Goal: Task Accomplishment & Management: Manage account settings

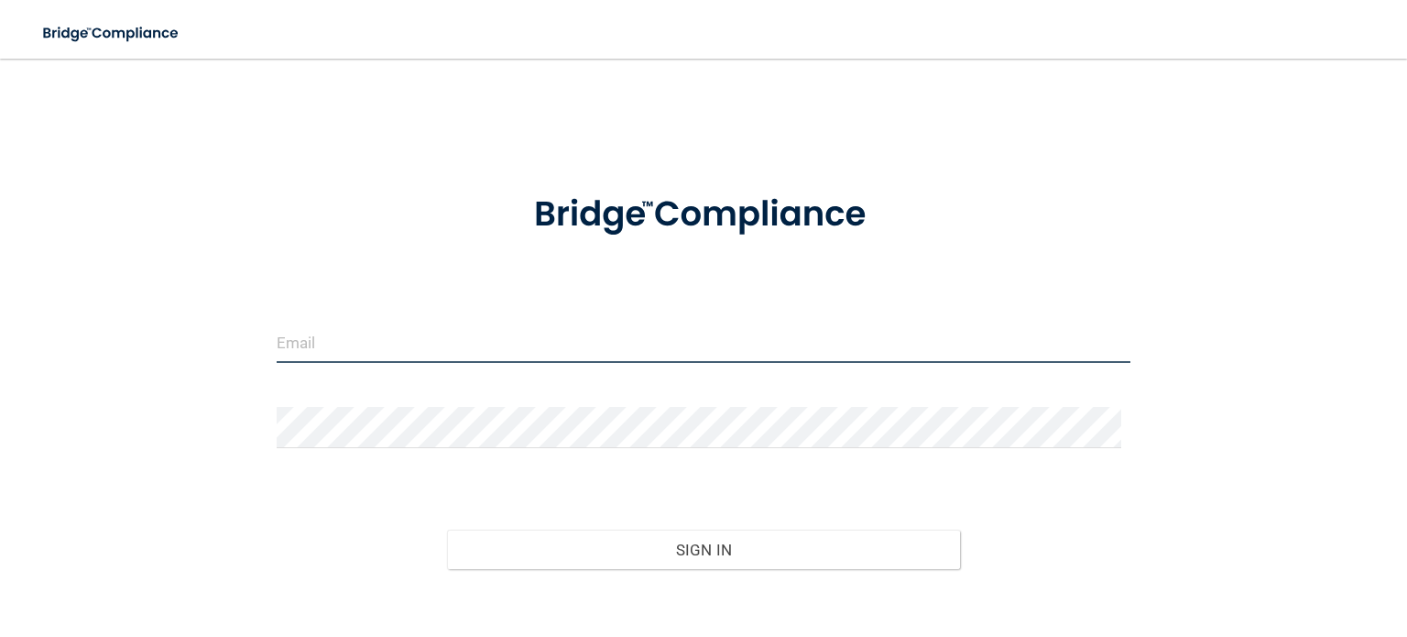
type input "[EMAIL_ADDRESS][DOMAIN_NAME]"
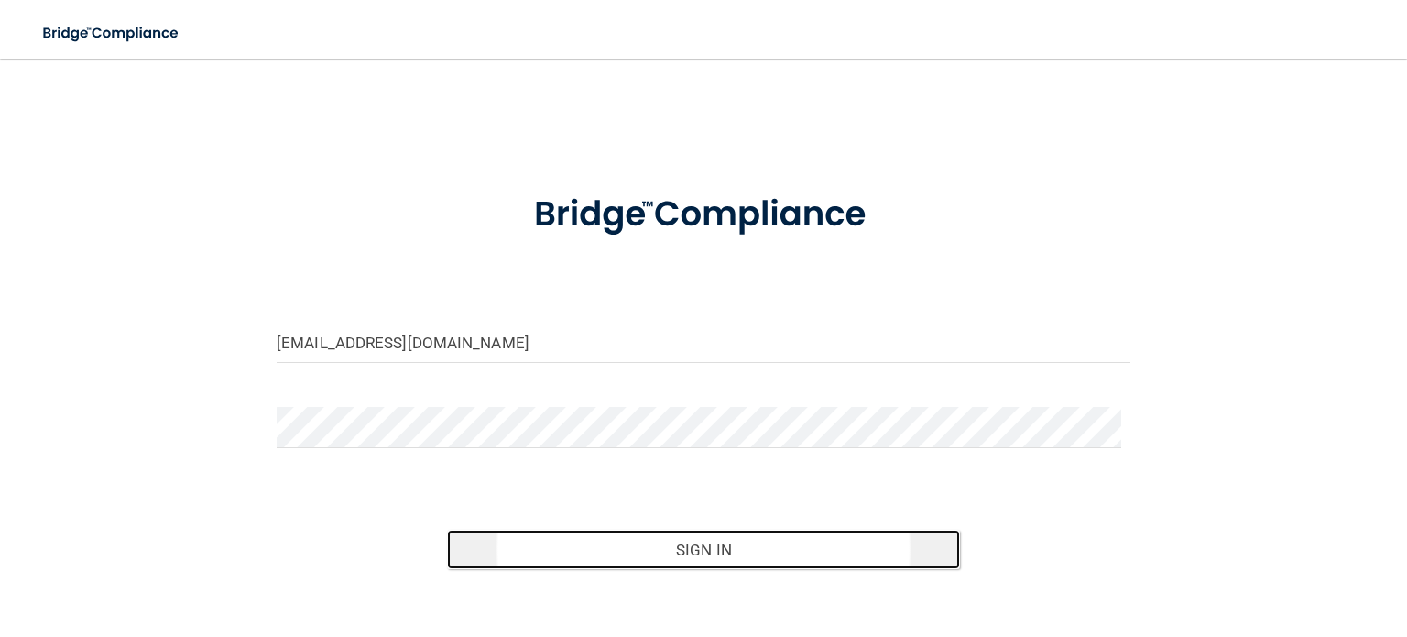
click at [708, 539] on button "Sign In" at bounding box center [703, 549] width 512 height 40
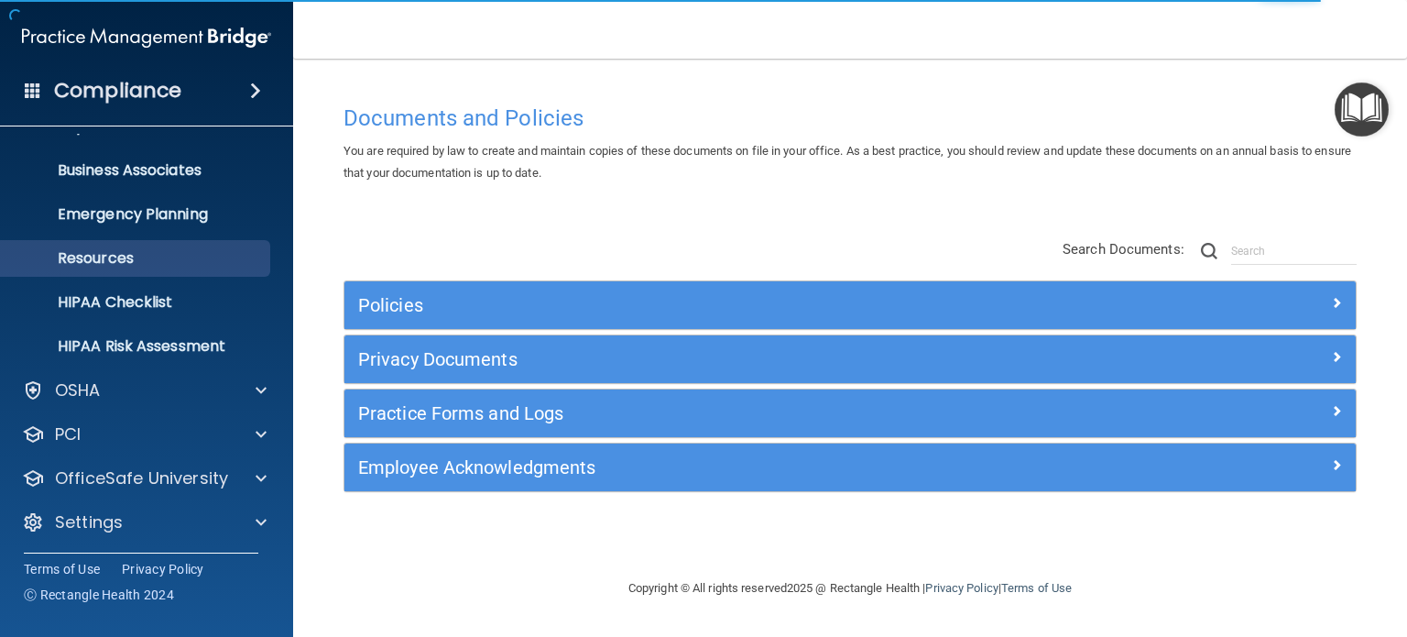
scroll to position [123, 0]
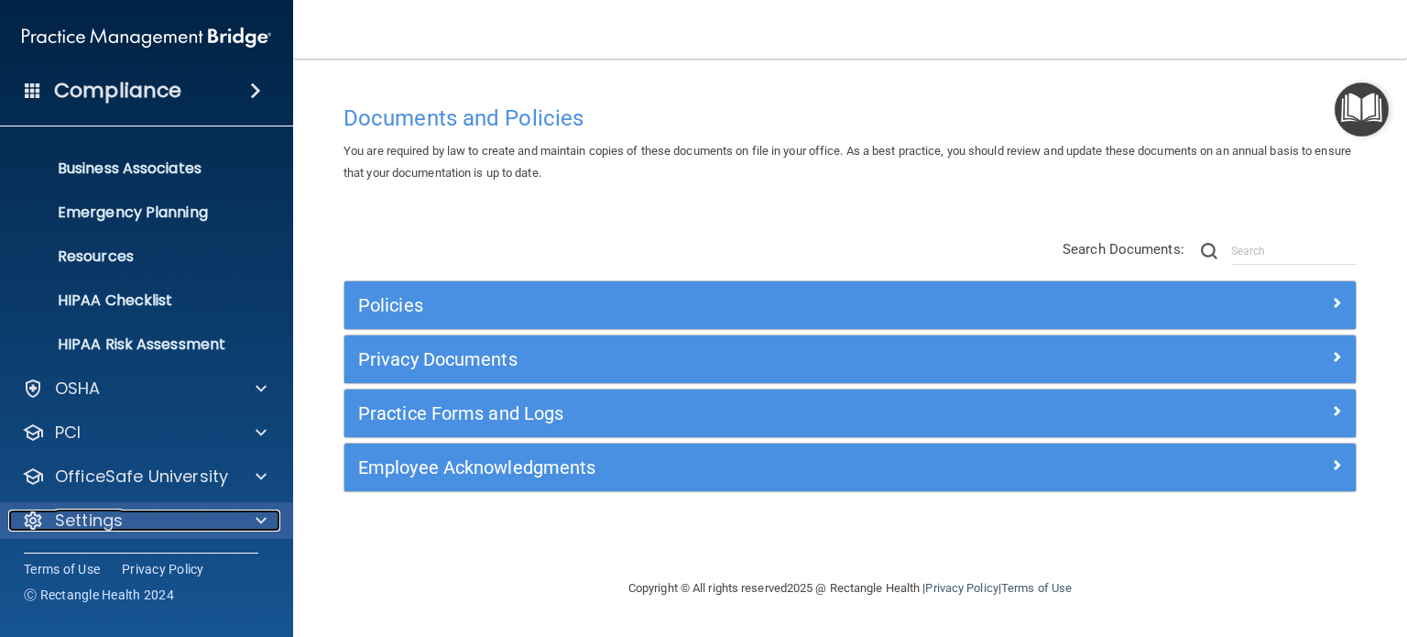
click at [114, 519] on p "Settings" at bounding box center [89, 520] width 68 height 22
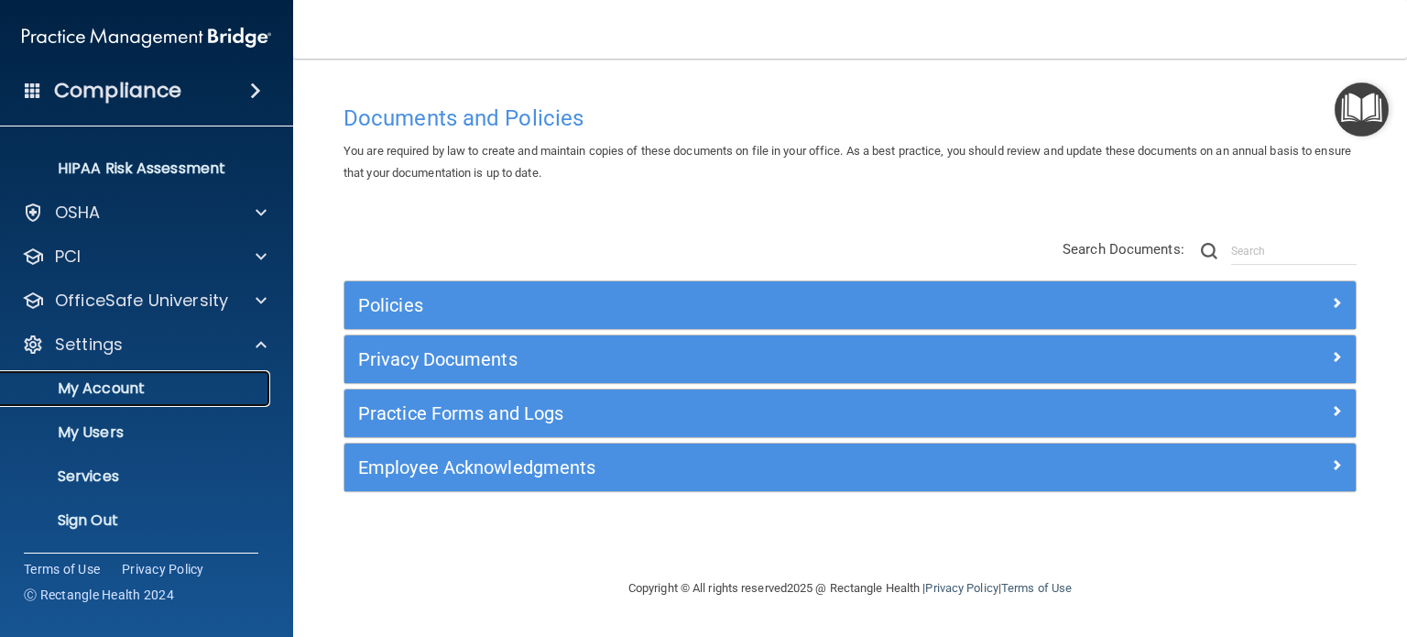
click at [134, 389] on p "My Account" at bounding box center [137, 388] width 250 height 18
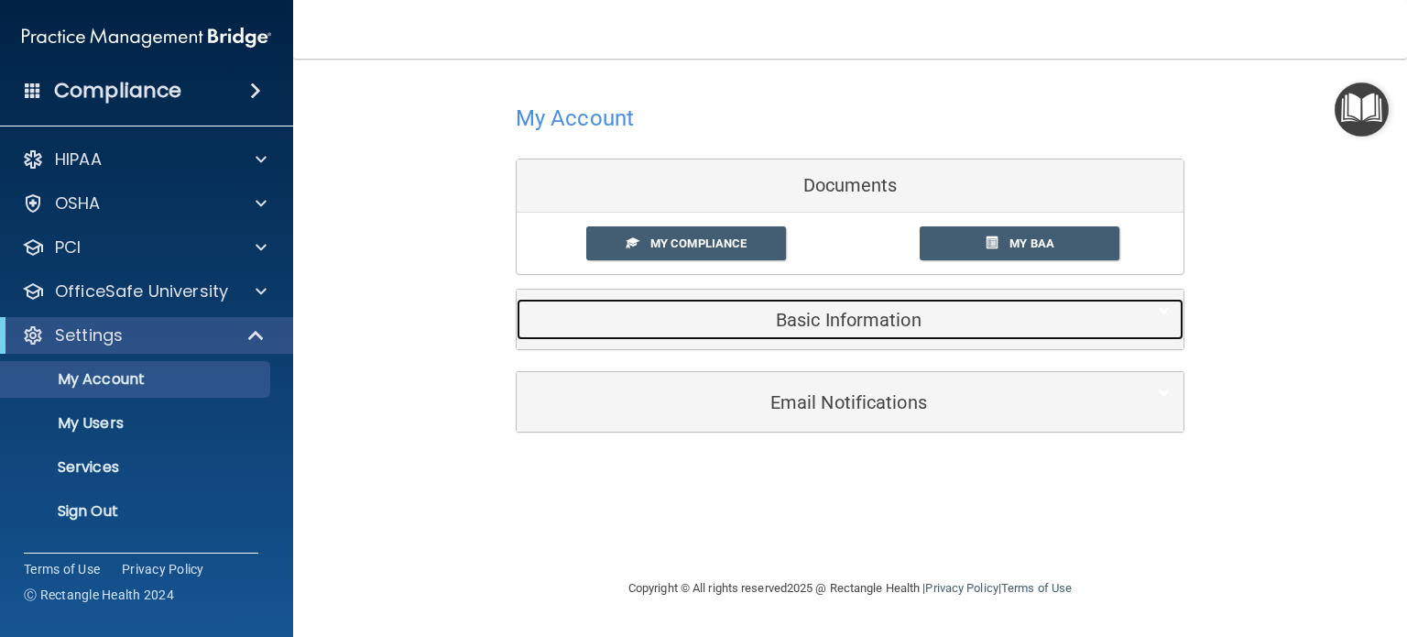
click at [860, 321] on h5 "Basic Information" at bounding box center [821, 320] width 583 height 20
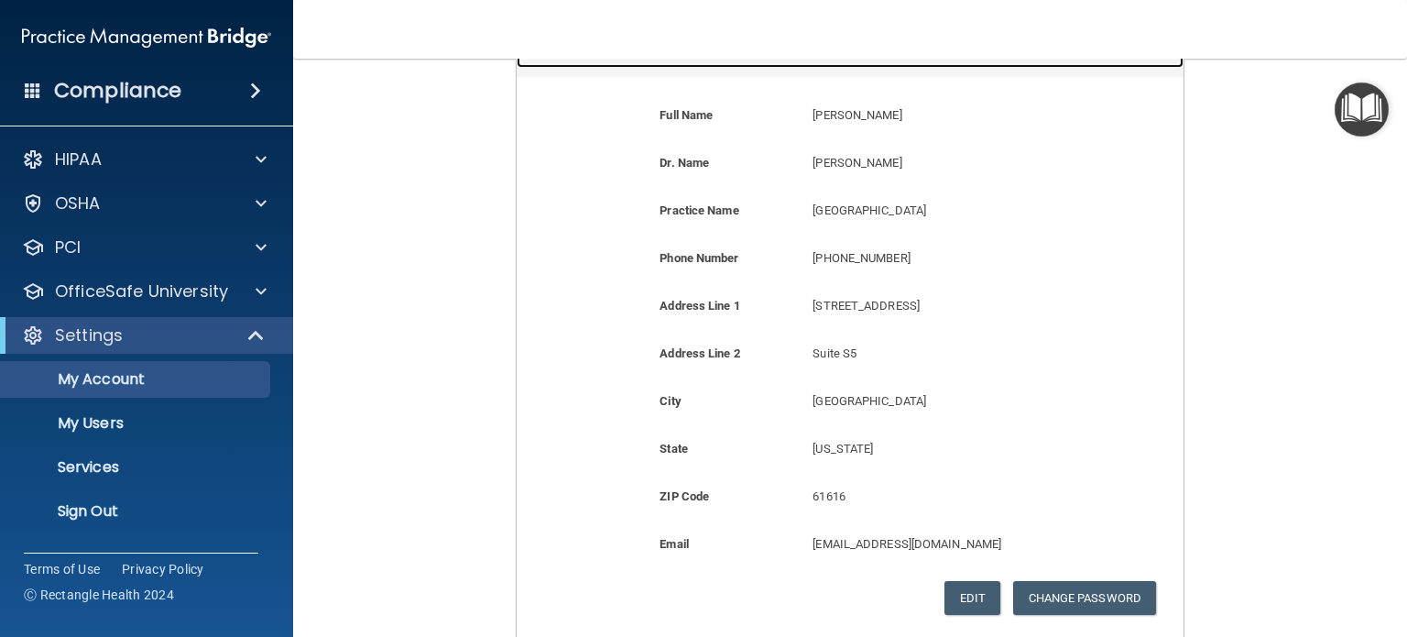
scroll to position [275, 0]
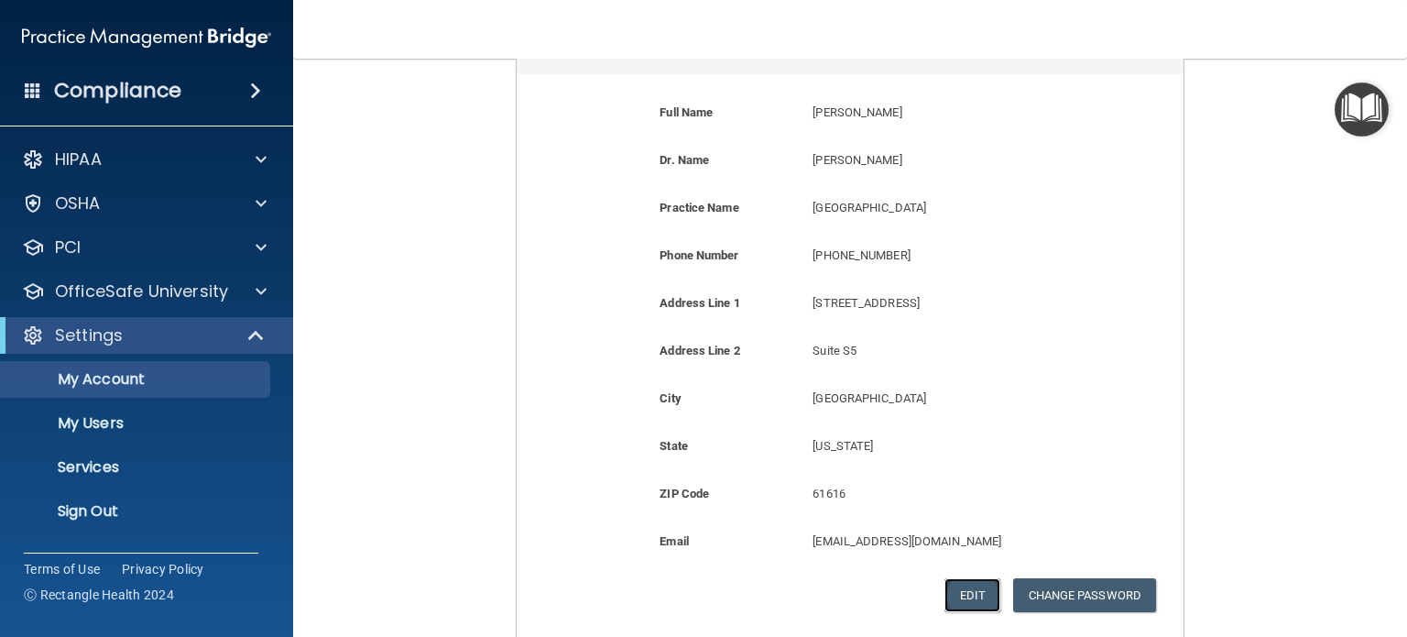
click at [975, 593] on button "Edit" at bounding box center [972, 595] width 56 height 34
select select "13"
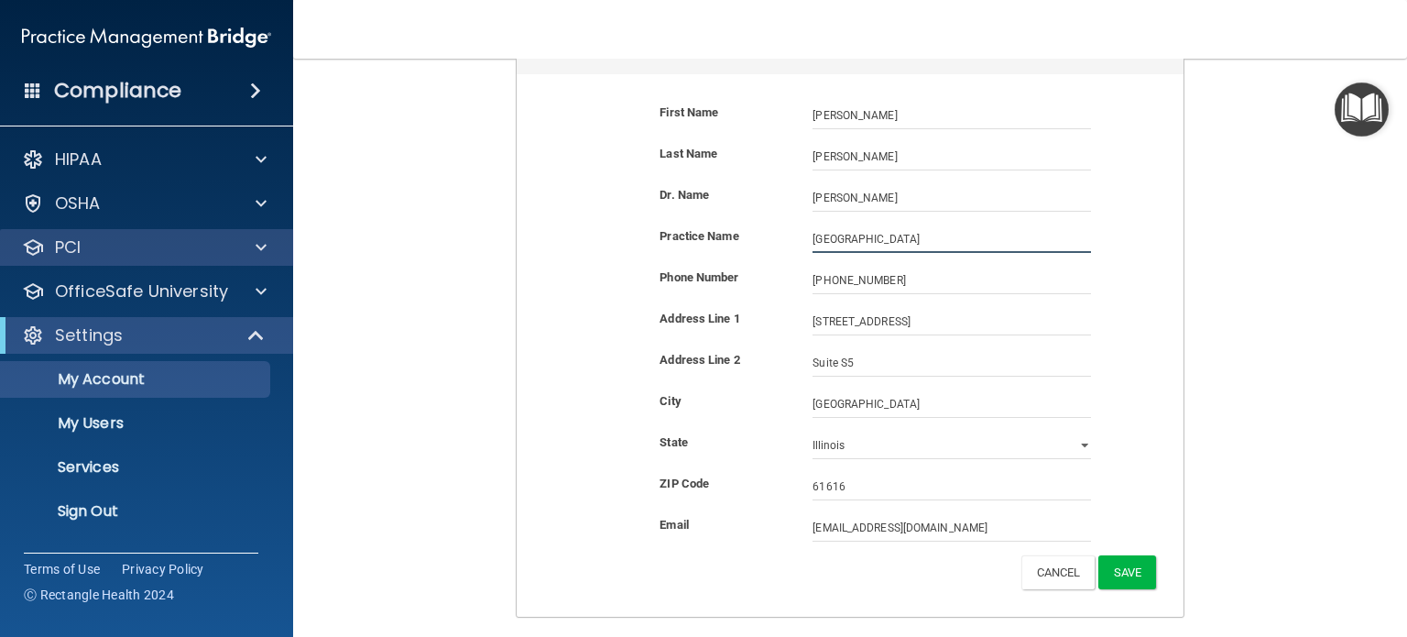
drag, startPoint x: 986, startPoint y: 235, endPoint x: 255, endPoint y: 253, distance: 731.1
click at [255, 253] on div "Compliance HIPAA Documents and Policies Report an Incident Business Associates …" at bounding box center [703, 318] width 1407 height 637
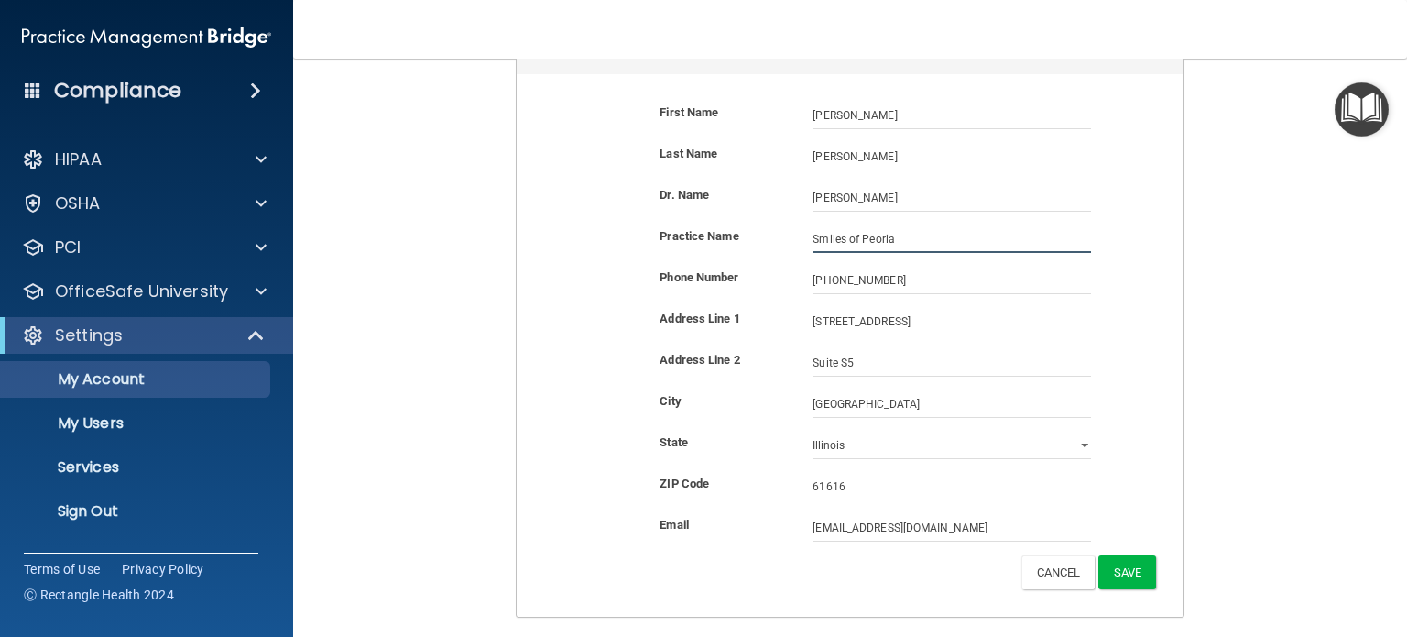
type input "Smiles of Peoria"
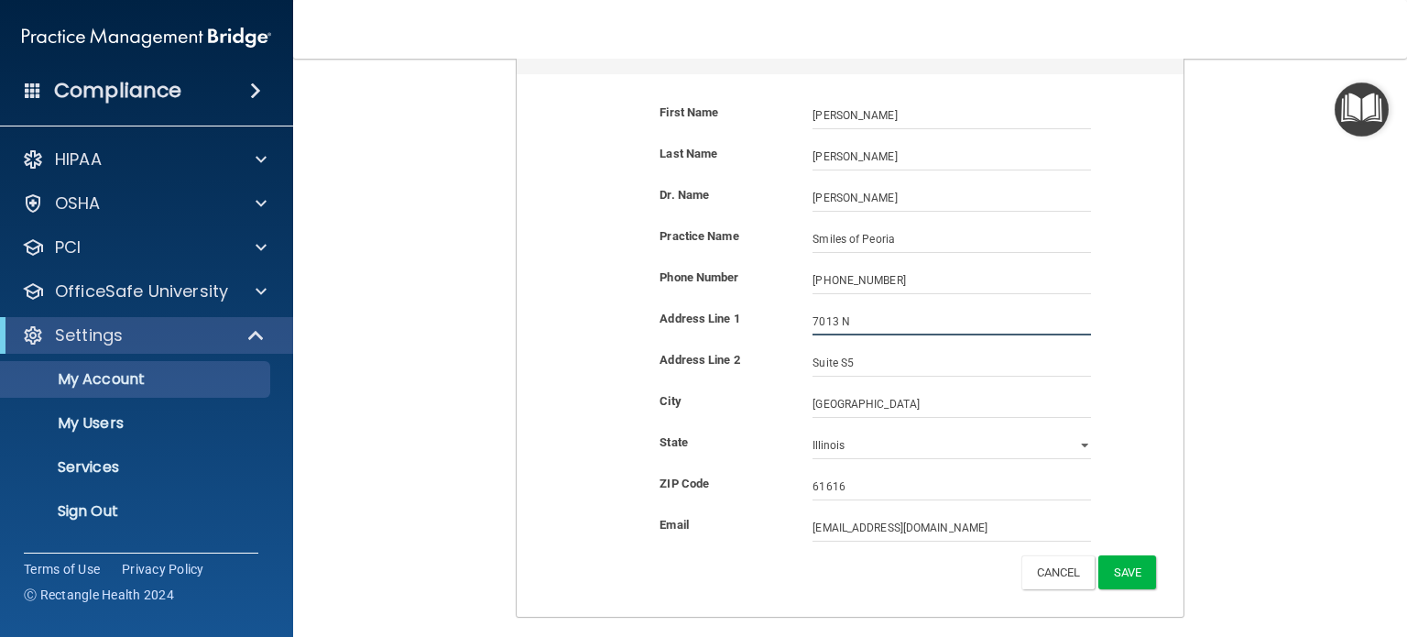
type input "[STREET_ADDRESS][PERSON_NAME]"
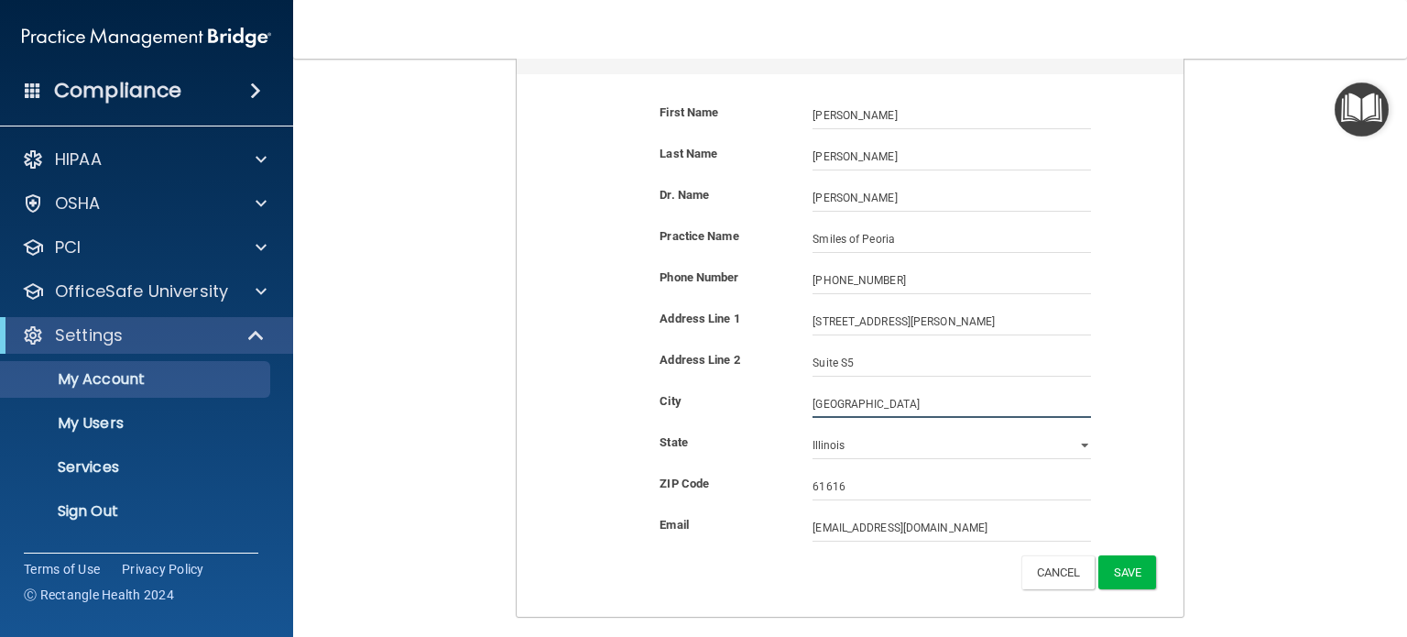
click at [883, 400] on input "[GEOGRAPHIC_DATA]" at bounding box center [951, 403] width 278 height 27
type input "Peoria"
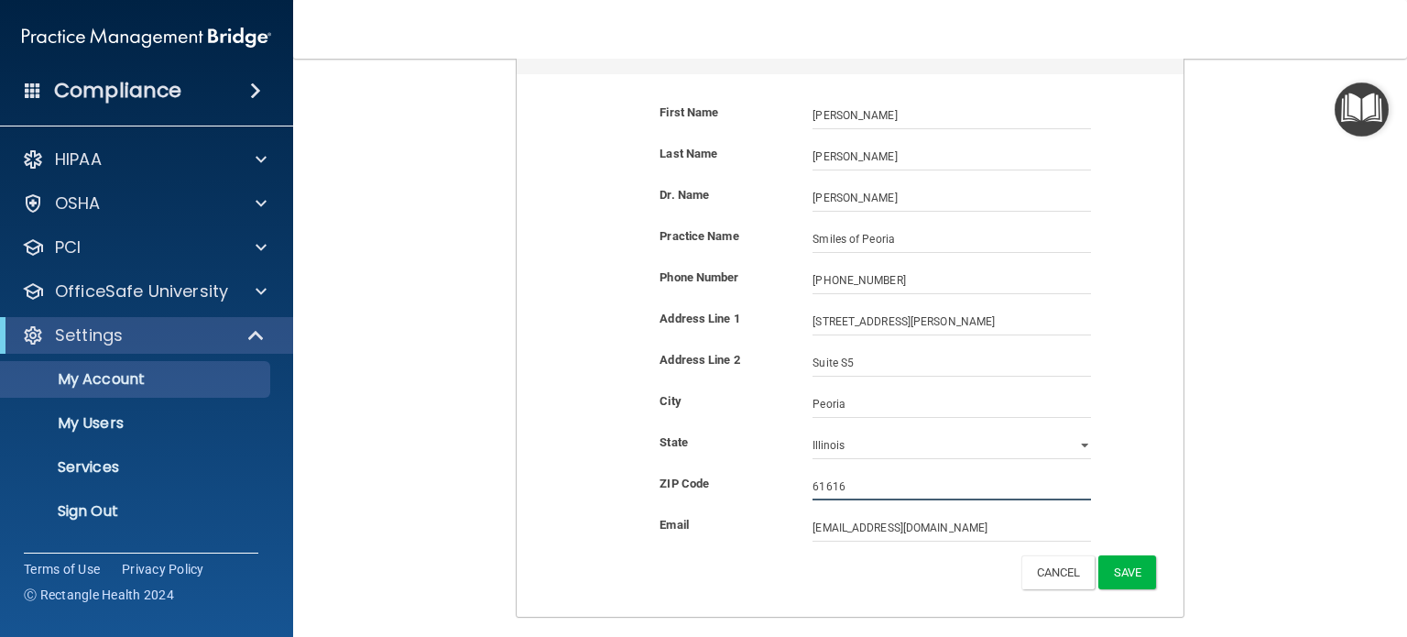
click at [850, 481] on input "61616" at bounding box center [951, 486] width 278 height 27
click at [908, 485] on input "61615" at bounding box center [951, 486] width 278 height 27
type input "61615"
drag, startPoint x: 959, startPoint y: 325, endPoint x: 842, endPoint y: 325, distance: 117.2
click at [842, 325] on input "[STREET_ADDRESS][PERSON_NAME]" at bounding box center [951, 321] width 278 height 27
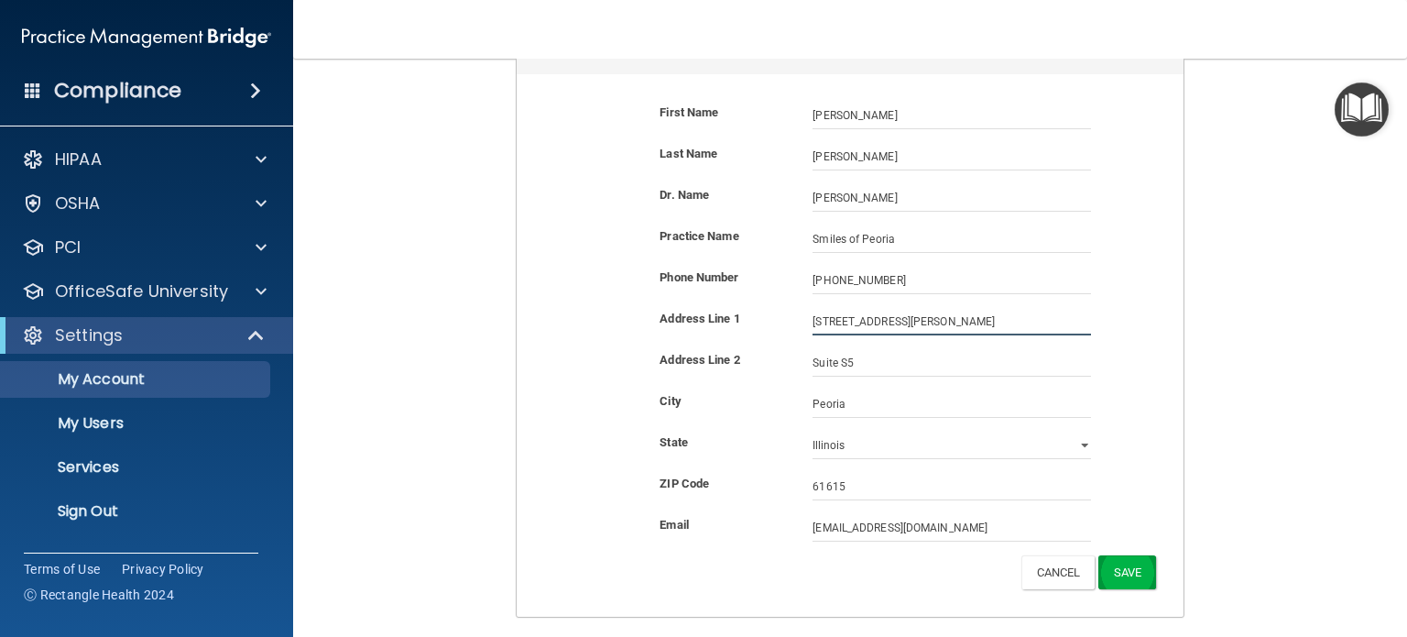
type input "[STREET_ADDRESS][PERSON_NAME]"
click at [1132, 566] on button "Save" at bounding box center [1127, 572] width 58 height 34
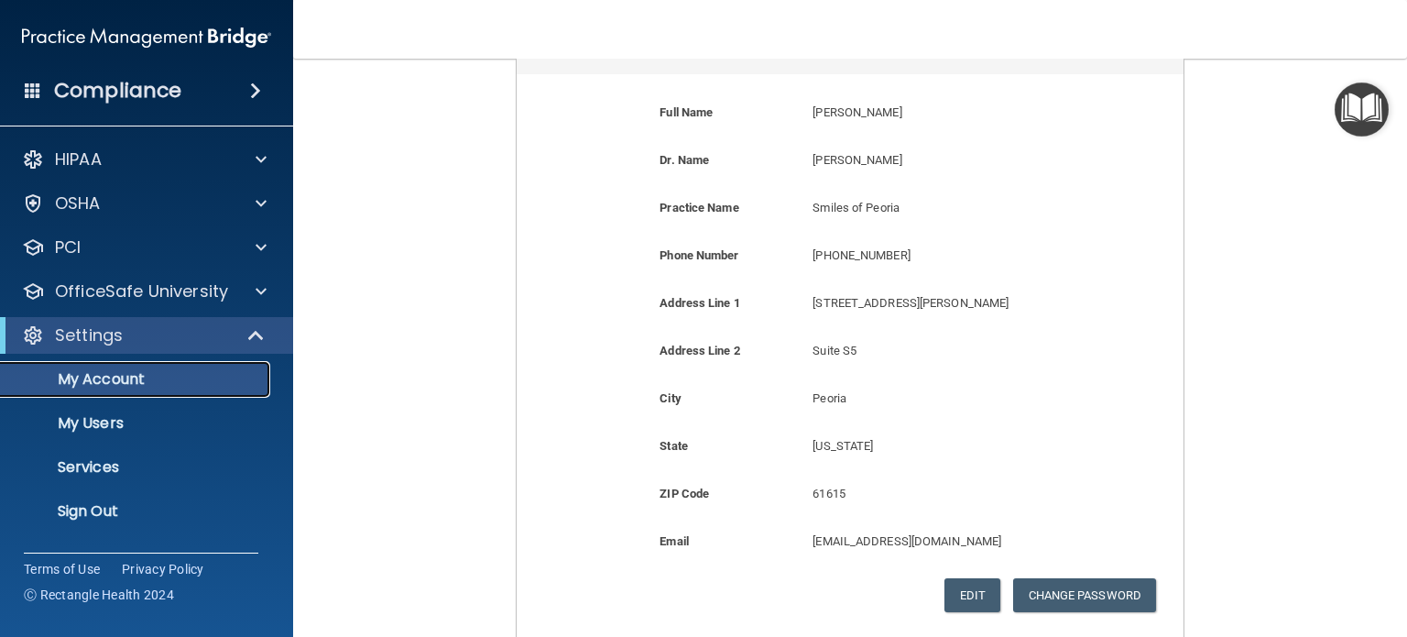
click at [88, 377] on p "My Account" at bounding box center [137, 379] width 250 height 18
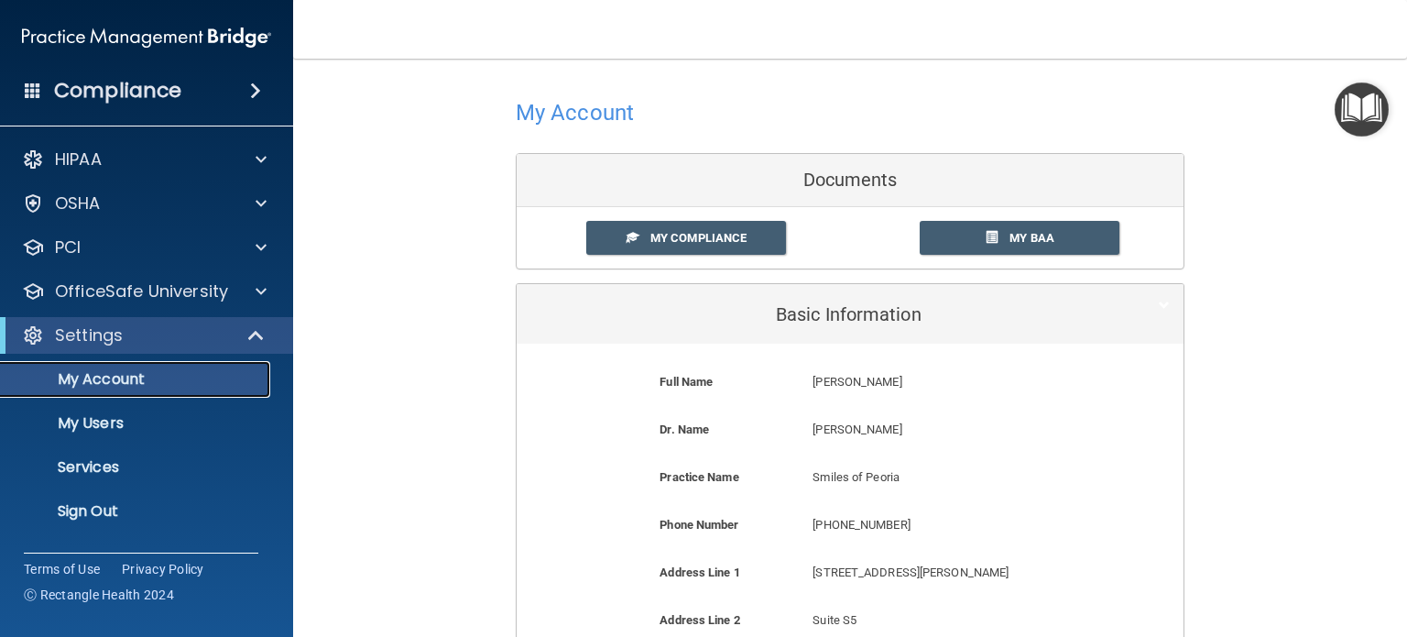
scroll to position [0, 0]
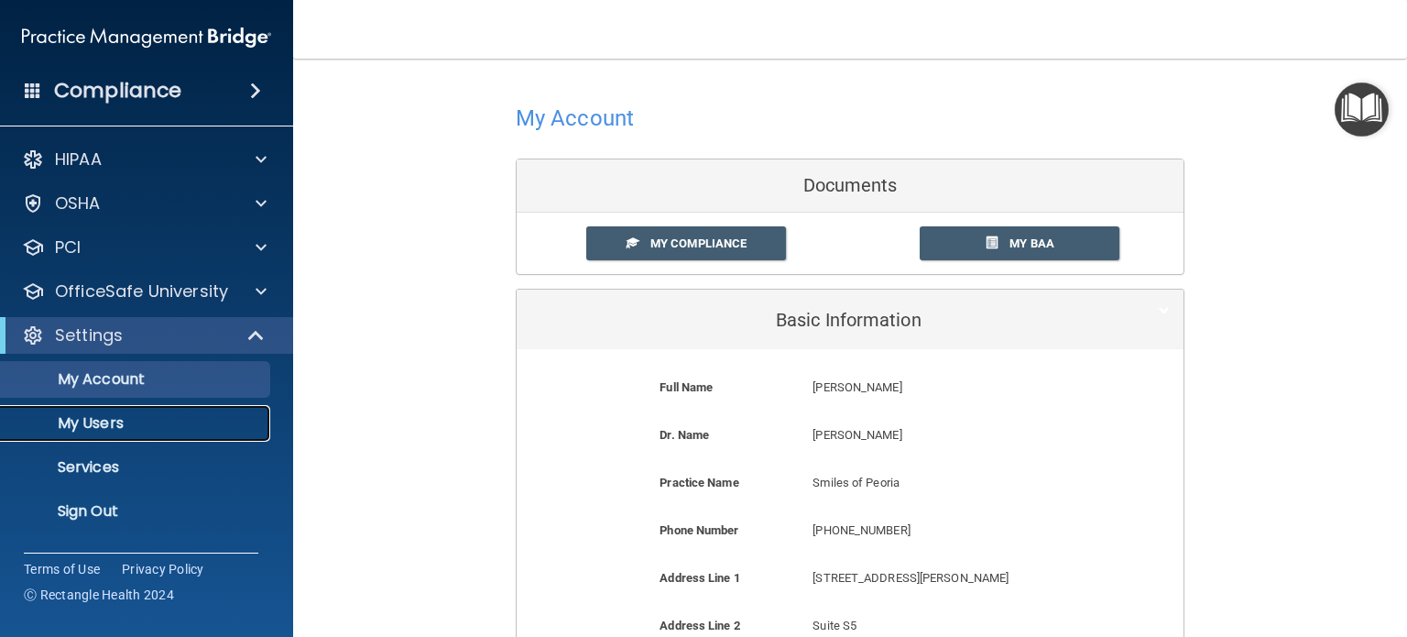
click at [125, 416] on p "My Users" at bounding box center [137, 423] width 250 height 18
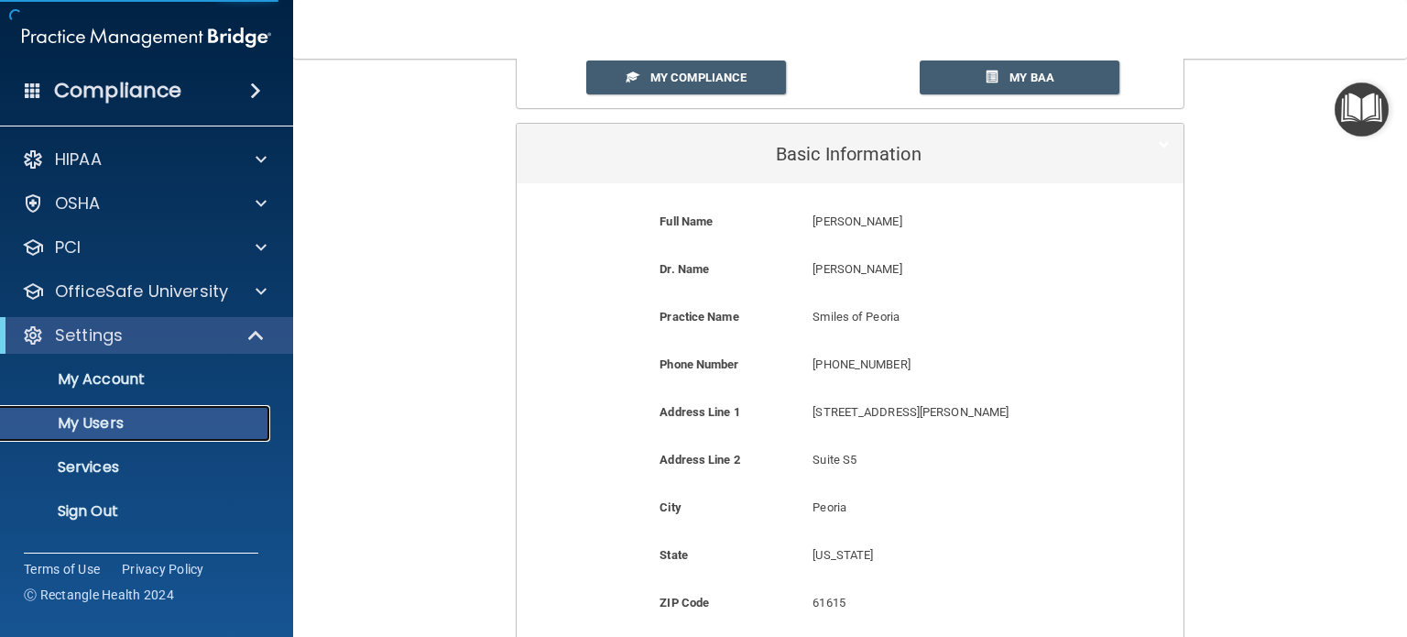
scroll to position [183, 0]
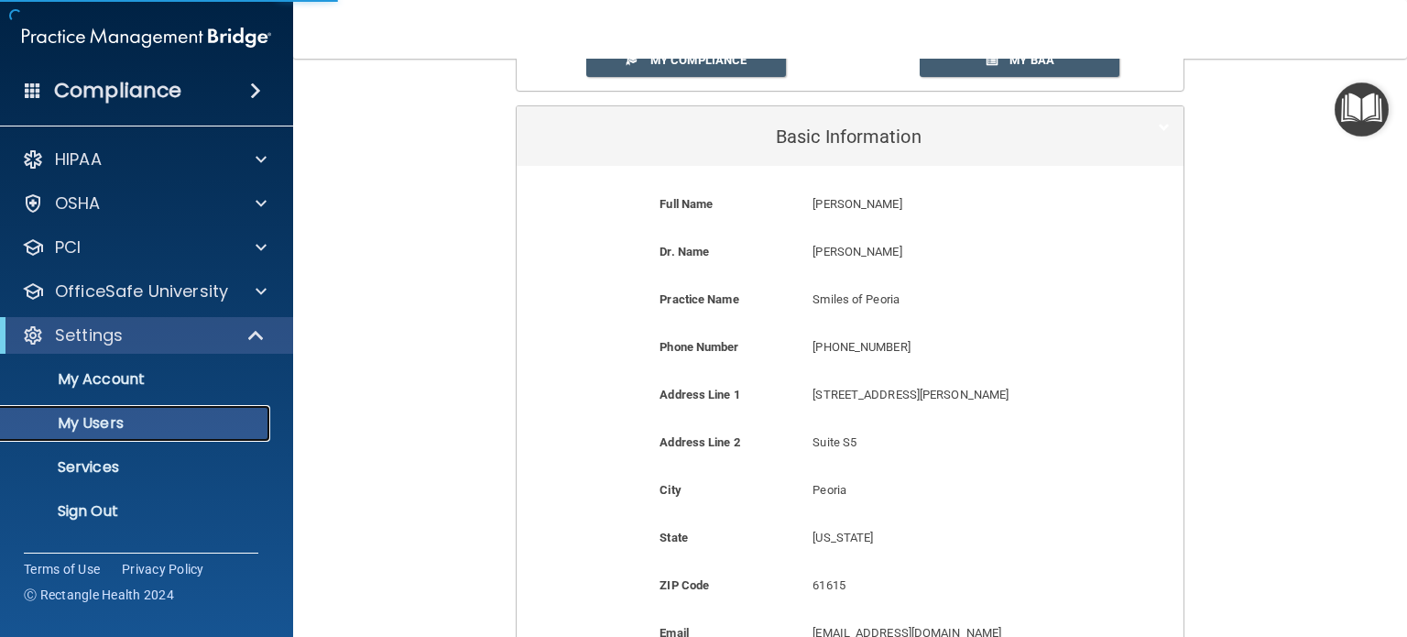
select select "20"
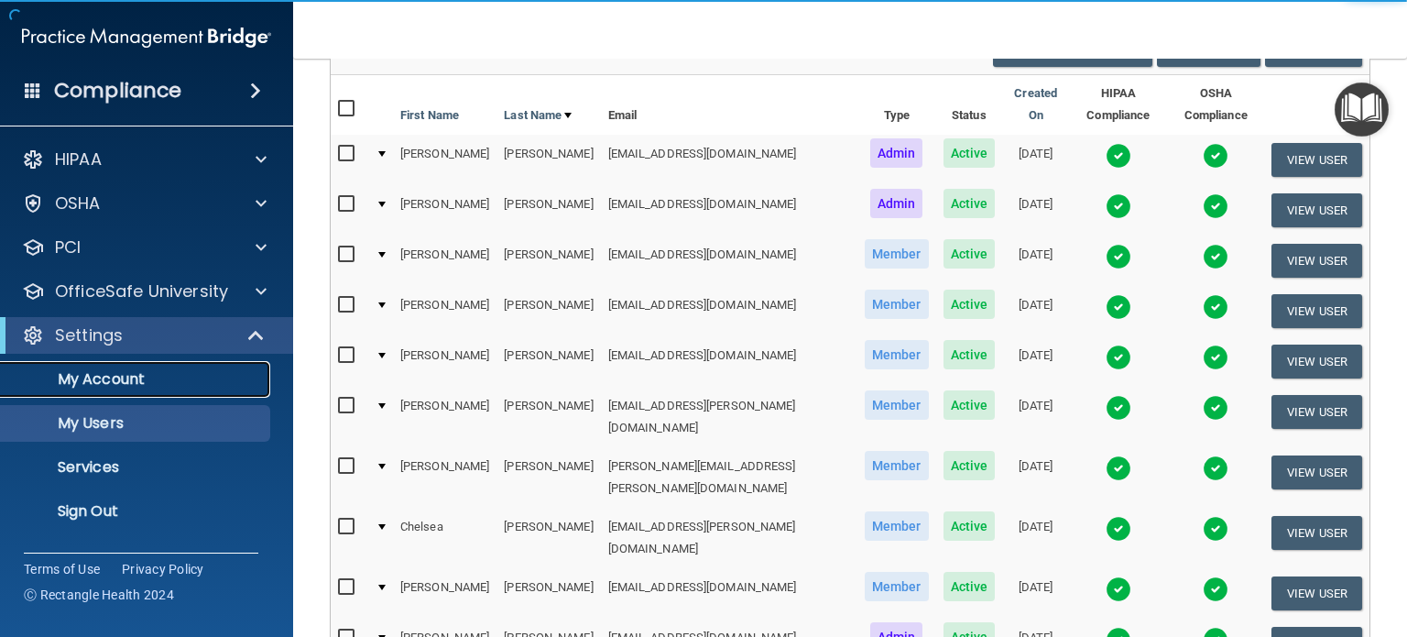
click at [138, 375] on p "My Account" at bounding box center [137, 379] width 250 height 18
